Goal: Information Seeking & Learning: Learn about a topic

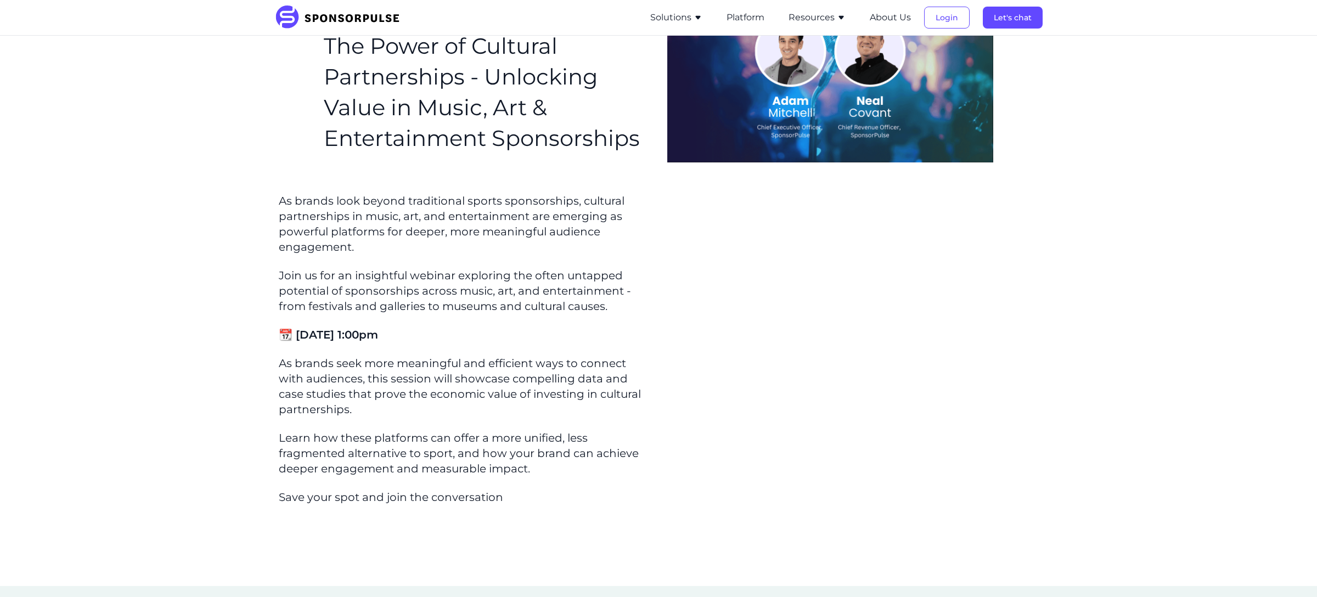
scroll to position [74, 0]
